Goal: Use online tool/utility: Utilize a website feature to perform a specific function

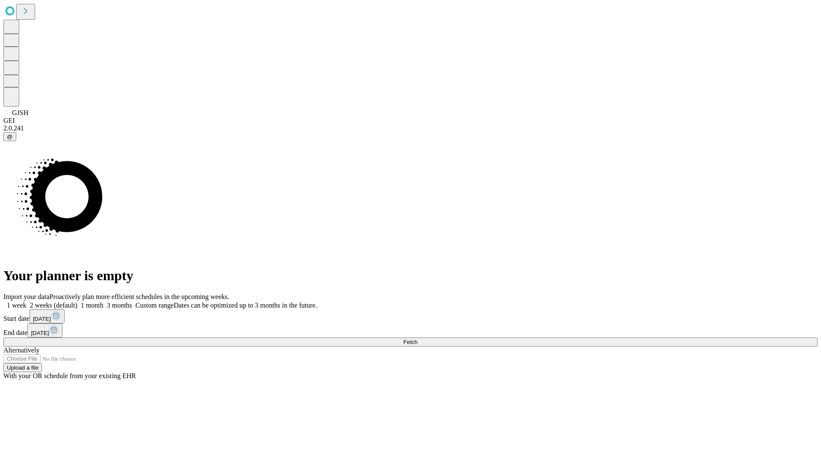
click at [417, 339] on span "Fetch" at bounding box center [410, 342] width 14 height 6
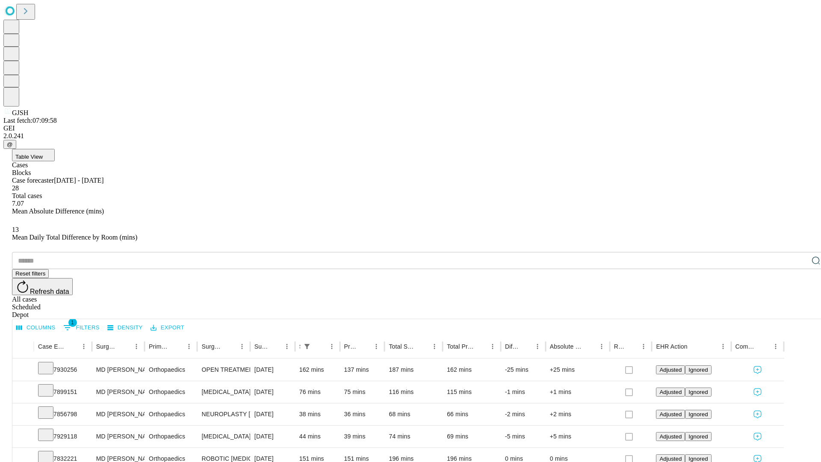
click at [43, 153] on span "Table View" at bounding box center [28, 156] width 27 height 6
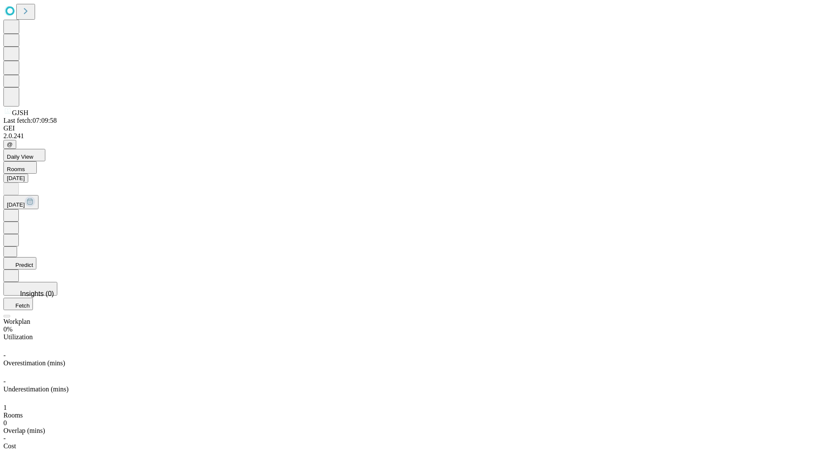
click at [36, 257] on button "Predict" at bounding box center [19, 263] width 33 height 12
